Goal: Transaction & Acquisition: Book appointment/travel/reservation

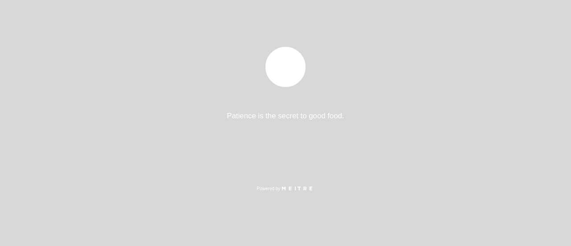
select select "es"
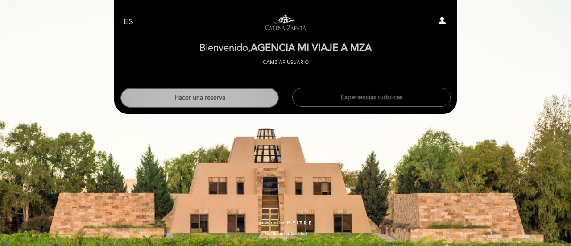
click at [226, 101] on button "Hacer una reserva" at bounding box center [199, 98] width 158 height 20
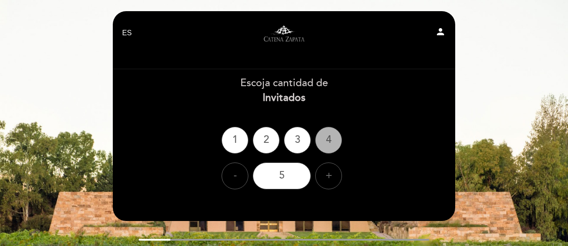
click at [322, 137] on div "4" at bounding box center [328, 140] width 27 height 27
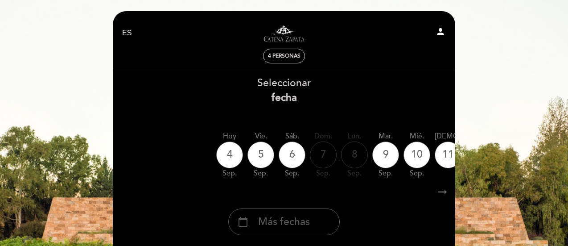
click at [292, 222] on span "Más fechas" at bounding box center [284, 221] width 52 height 15
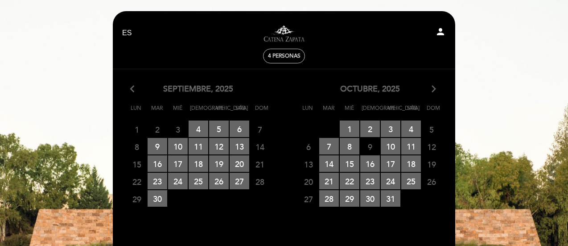
click at [430, 87] on icon "arrow_forward_ios" at bounding box center [434, 89] width 8 height 12
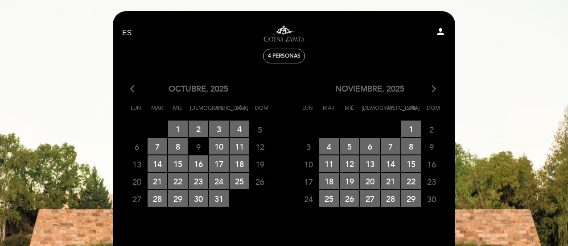
click at [430, 87] on icon "arrow_forward_ios" at bounding box center [434, 89] width 8 height 12
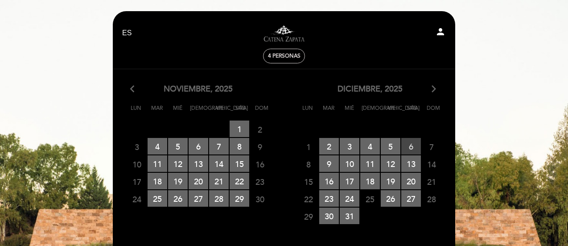
click at [410, 144] on span "6 RESERVAS DISPONIBLES" at bounding box center [411, 146] width 20 height 16
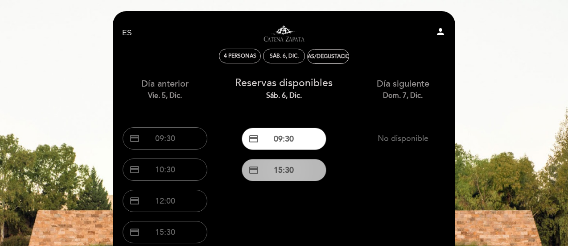
click at [281, 174] on button "credit_card 15:30" at bounding box center [284, 170] width 85 height 22
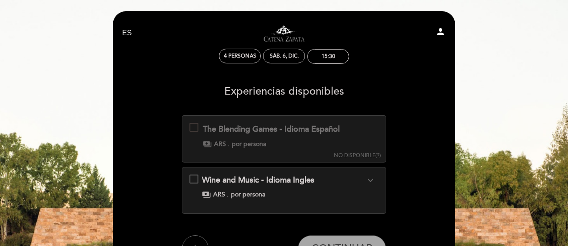
scroll to position [45, 0]
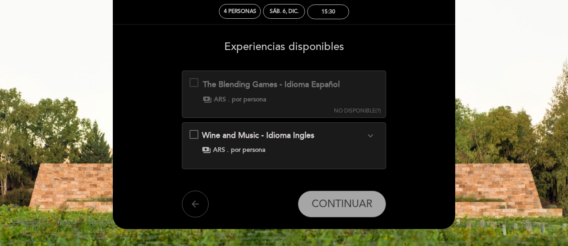
click at [195, 204] on icon "arrow_back" at bounding box center [195, 203] width 11 height 11
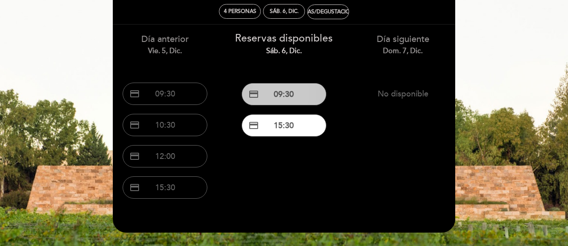
click at [289, 90] on button "credit_card 09:30" at bounding box center [284, 94] width 85 height 22
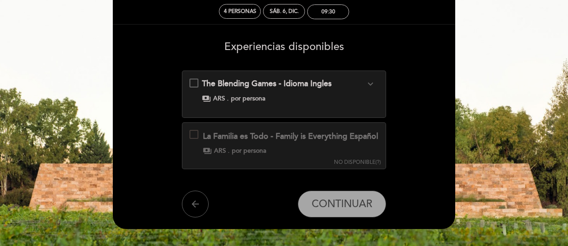
scroll to position [0, 0]
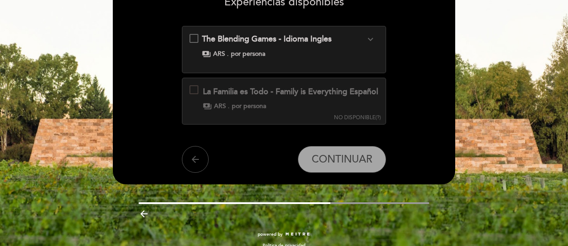
click at [188, 171] on button "arrow_back" at bounding box center [195, 159] width 27 height 27
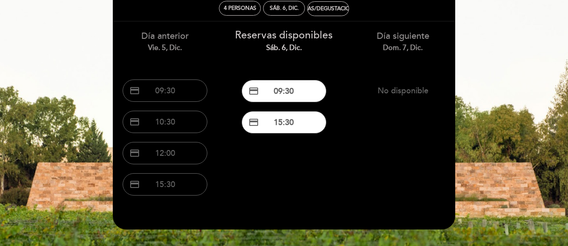
scroll to position [104, 0]
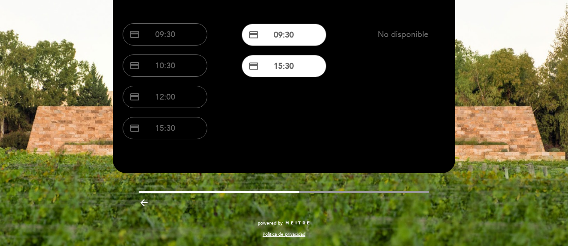
click at [140, 203] on icon "arrow_backward" at bounding box center [144, 202] width 11 height 11
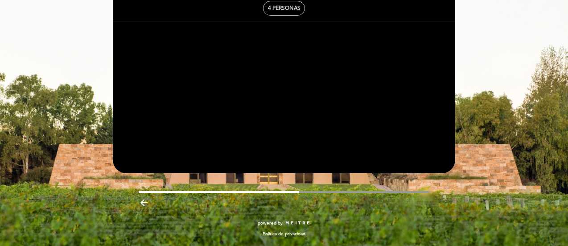
scroll to position [48, 0]
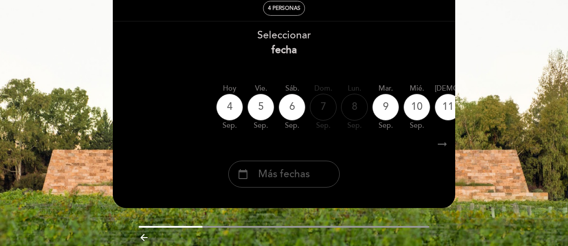
click at [276, 179] on span "Más fechas" at bounding box center [284, 174] width 52 height 15
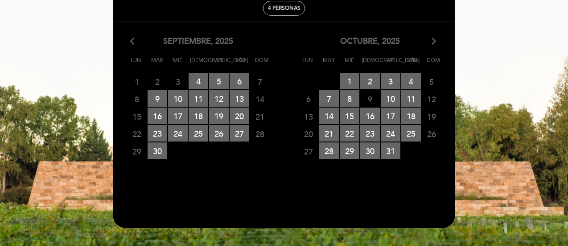
click at [435, 38] on icon "arrow_forward_ios" at bounding box center [434, 42] width 8 height 12
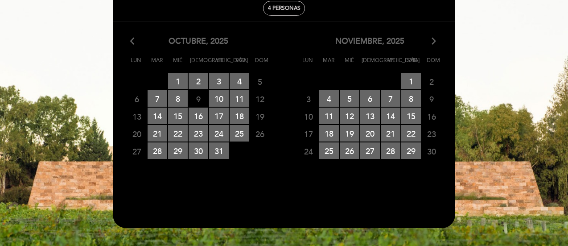
click at [435, 38] on icon "arrow_forward_ios" at bounding box center [434, 42] width 8 height 12
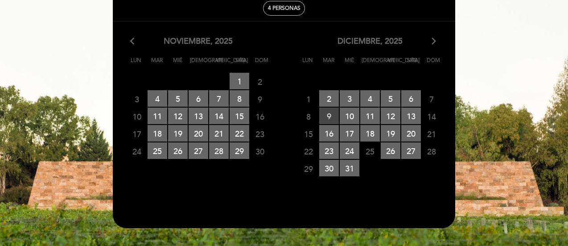
click at [332, 116] on span "9 RESERVAS DISPONIBLES" at bounding box center [329, 115] width 20 height 16
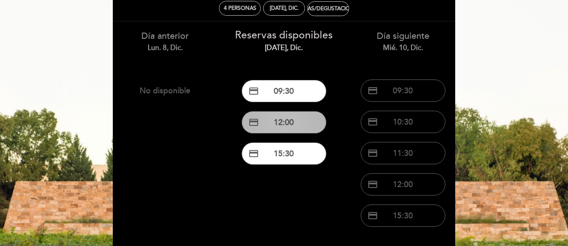
click at [291, 120] on button "credit_card 12:00" at bounding box center [284, 122] width 85 height 22
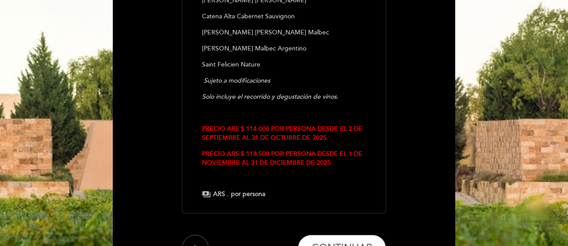
scroll to position [322, 0]
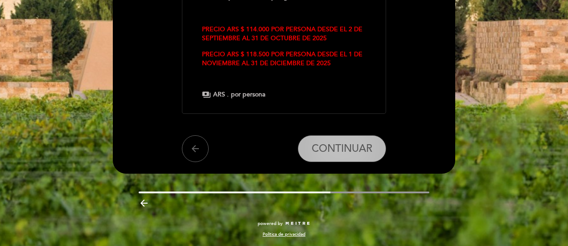
click at [314, 145] on span "CONTINUAR" at bounding box center [342, 148] width 61 height 12
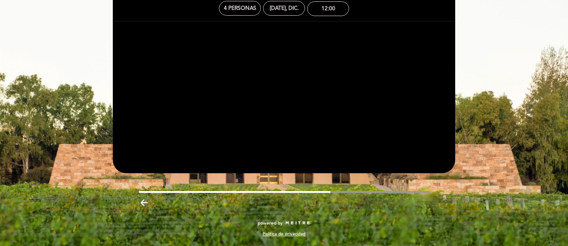
scroll to position [48, 0]
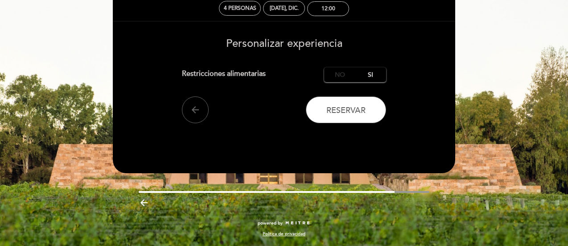
click at [345, 74] on label "No" at bounding box center [339, 74] width 31 height 15
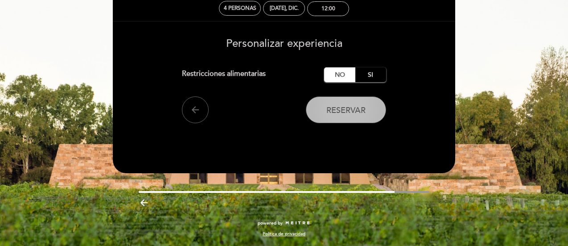
click at [352, 107] on span "Reservar" at bounding box center [345, 110] width 39 height 10
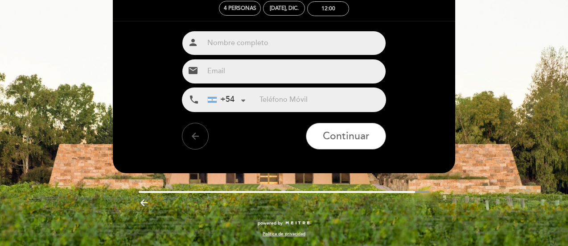
scroll to position [0, 0]
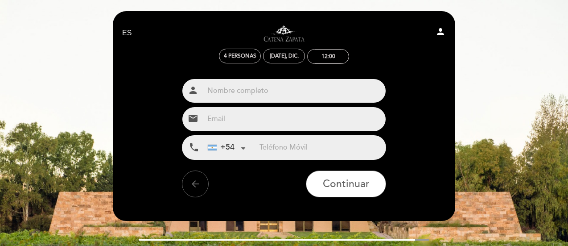
click at [283, 90] on input "text" at bounding box center [295, 91] width 182 height 24
paste input "[PERSON_NAME]"
type input "[PERSON_NAME] x4"
click at [240, 114] on input "email" at bounding box center [295, 119] width 182 height 24
type input "[EMAIL_ADDRESS][DOMAIN_NAME]"
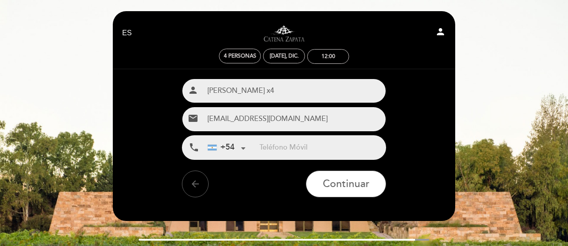
click at [276, 151] on input "tel" at bounding box center [322, 148] width 126 height 24
paste input "[PHONE_NUMBER]"
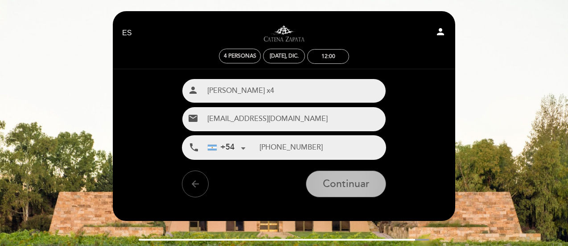
type input "[PHONE_NUMBER]"
click at [336, 182] on span "Continuar" at bounding box center [346, 184] width 47 height 12
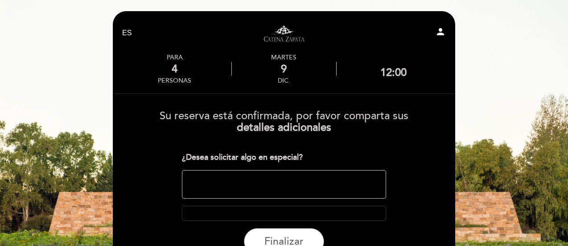
scroll to position [64, 0]
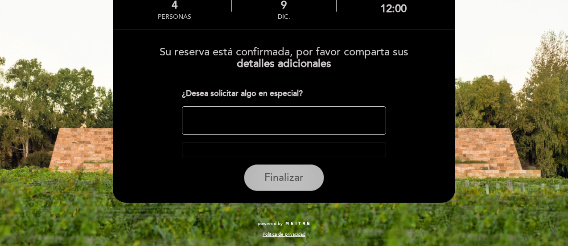
click at [298, 176] on span "Finalizar" at bounding box center [283, 177] width 39 height 12
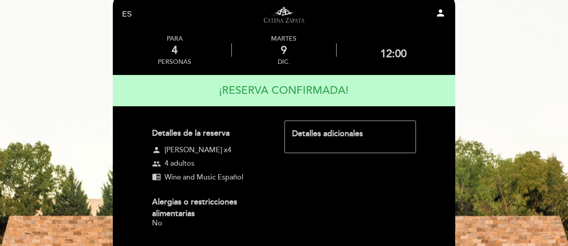
scroll to position [145, 0]
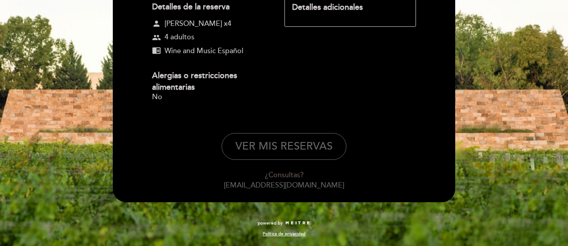
drag, startPoint x: 194, startPoint y: 25, endPoint x: 177, endPoint y: 24, distance: 17.0
click at [177, 24] on span "[PERSON_NAME] x4" at bounding box center [198, 24] width 67 height 10
drag, startPoint x: 210, startPoint y: 23, endPoint x: 156, endPoint y: 22, distance: 53.5
click at [156, 22] on span "person" at bounding box center [156, 23] width 9 height 9
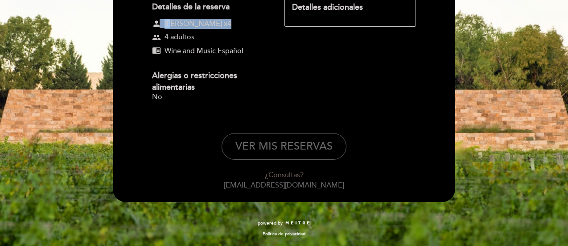
drag, startPoint x: 221, startPoint y: 23, endPoint x: 161, endPoint y: 25, distance: 59.3
click at [160, 25] on div "person [PERSON_NAME] x4" at bounding box center [210, 24] width 116 height 10
copy div "n [PERSON_NAME] x4"
click at [251, 153] on button "VER MIS RESERVAS" at bounding box center [284, 146] width 125 height 27
select select "es"
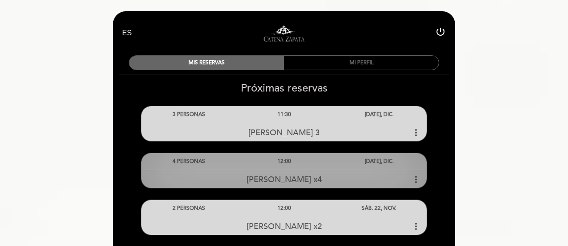
scroll to position [89, 0]
